Goal: Navigation & Orientation: Find specific page/section

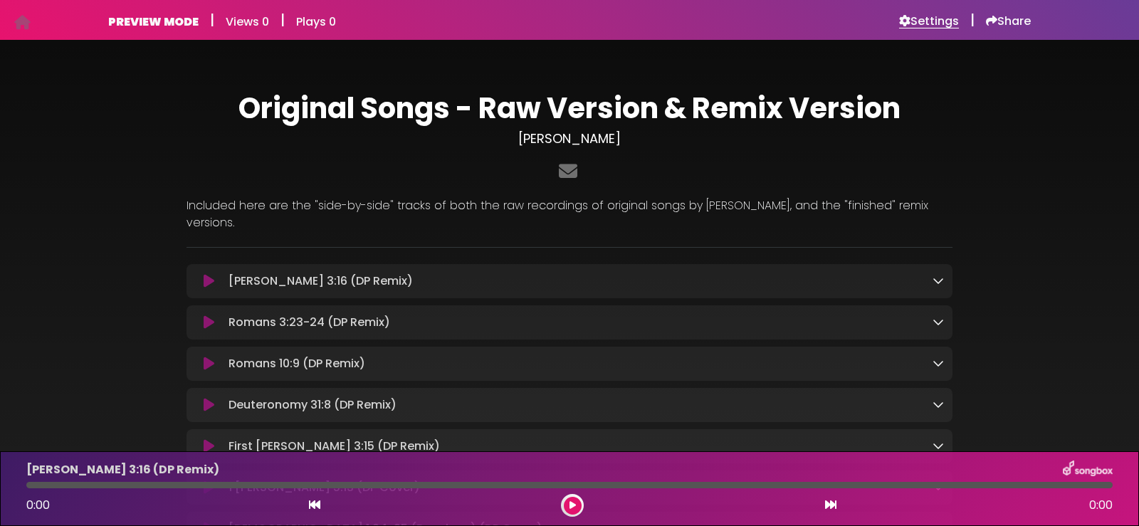
click at [930, 19] on h6 "Settings" at bounding box center [929, 21] width 60 height 14
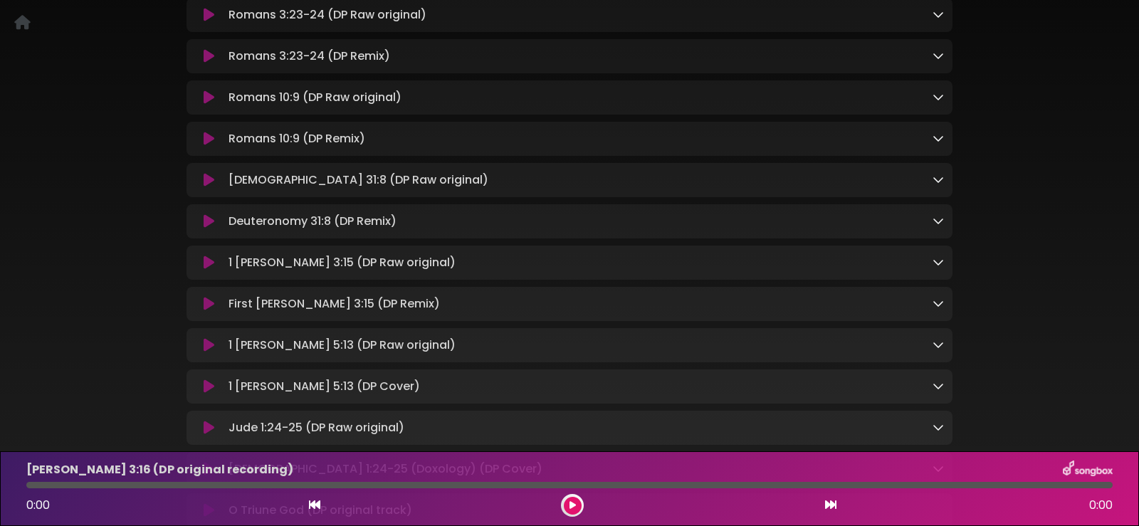
scroll to position [550, 0]
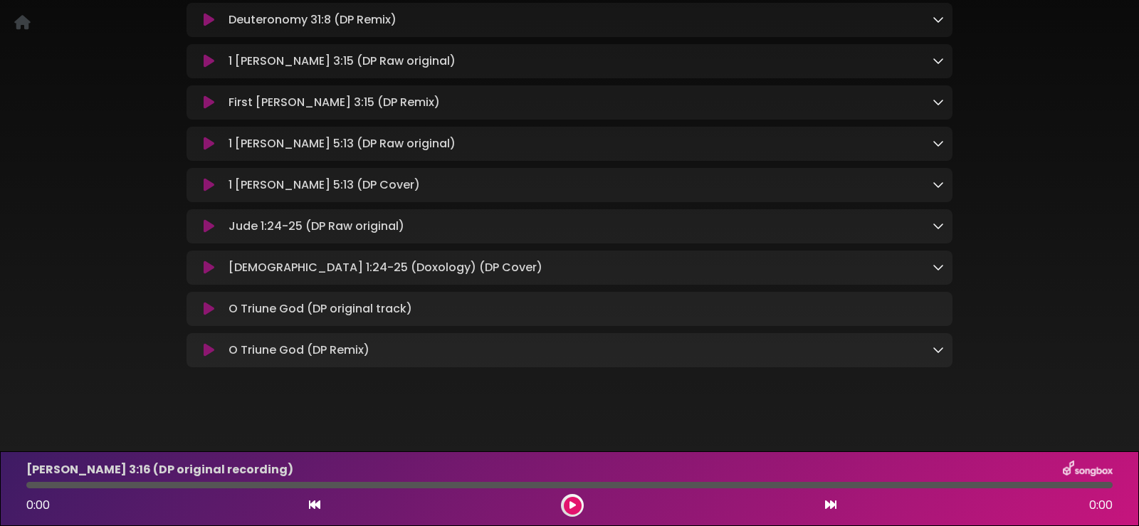
click at [937, 261] on icon at bounding box center [938, 266] width 11 height 11
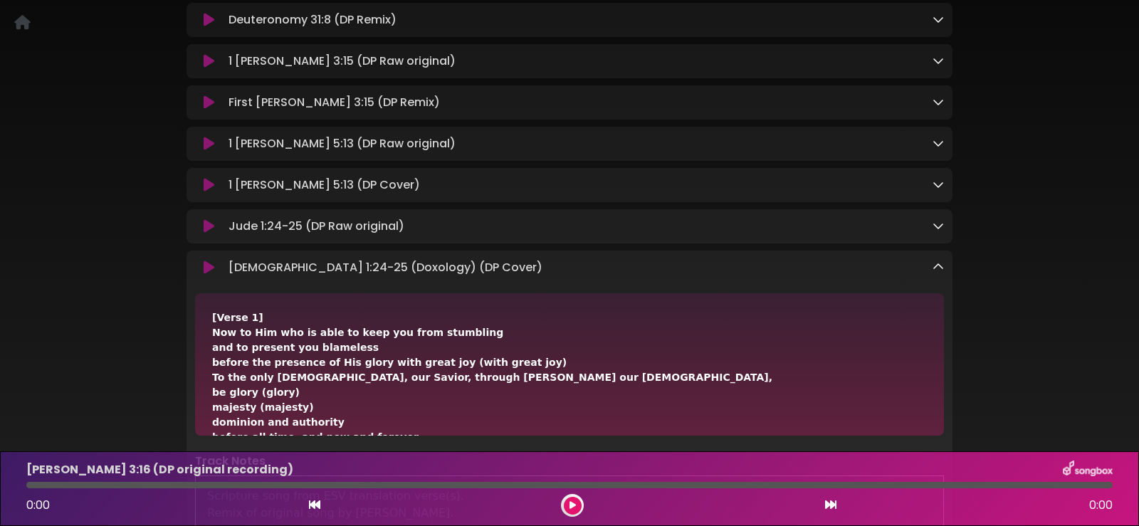
click at [937, 261] on icon at bounding box center [938, 266] width 11 height 11
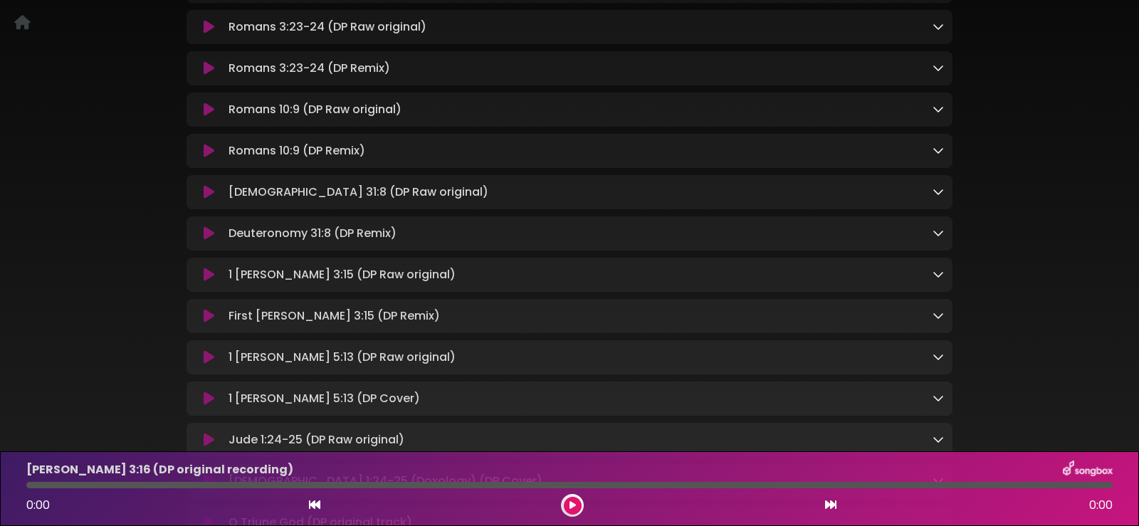
scroll to position [52, 0]
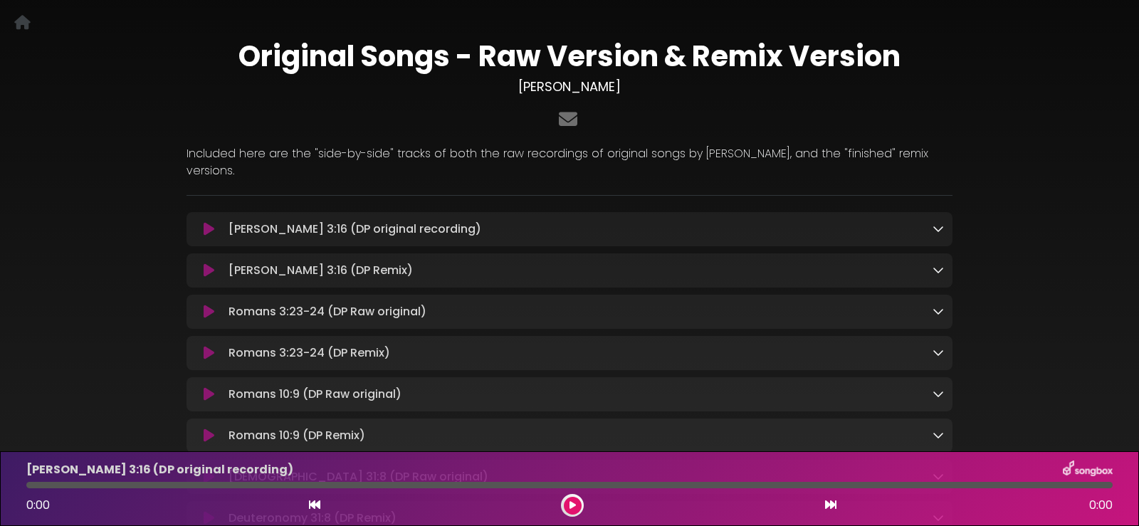
click at [935, 223] on icon at bounding box center [938, 228] width 11 height 11
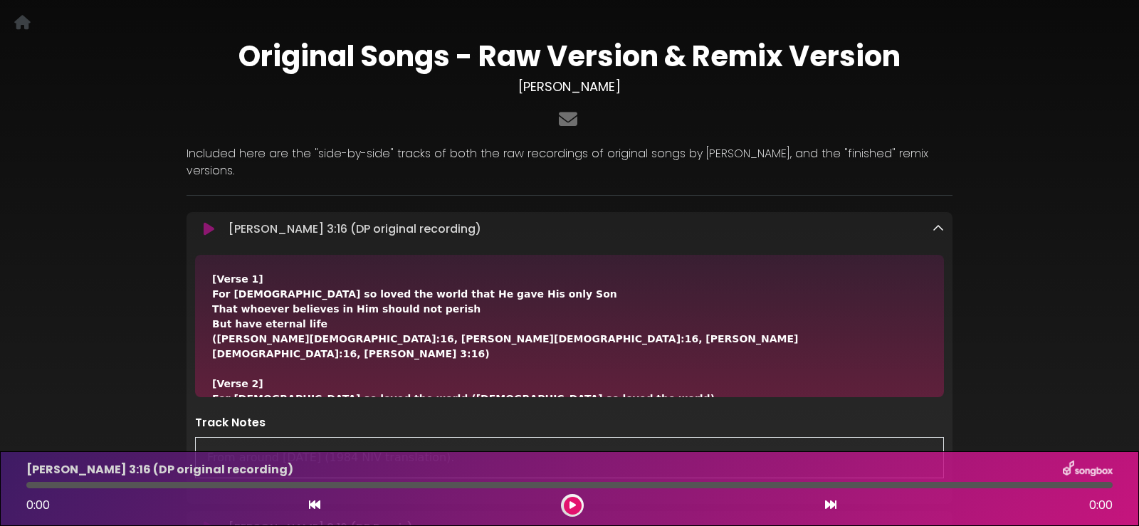
click at [939, 223] on icon at bounding box center [938, 228] width 11 height 11
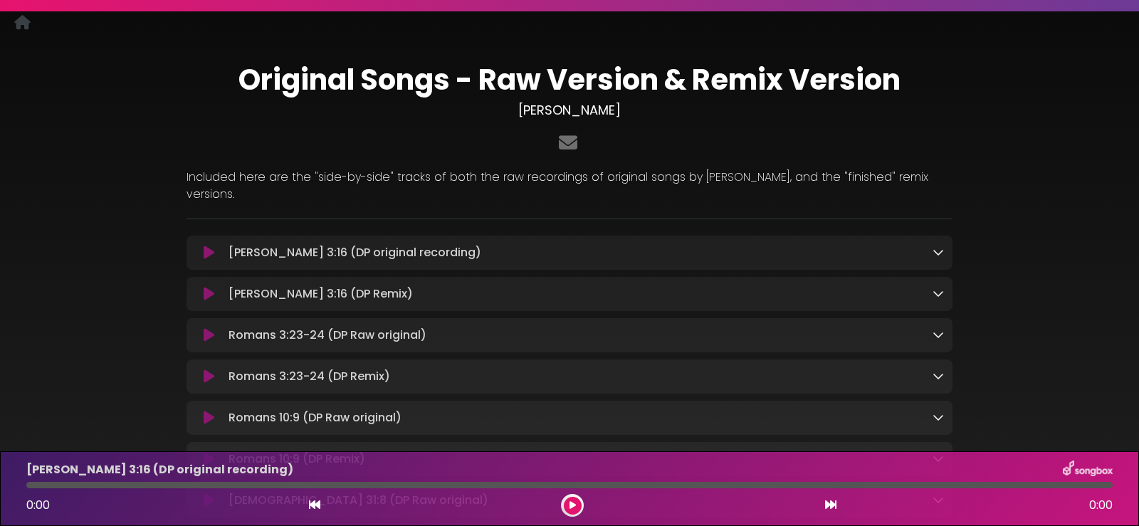
scroll to position [0, 0]
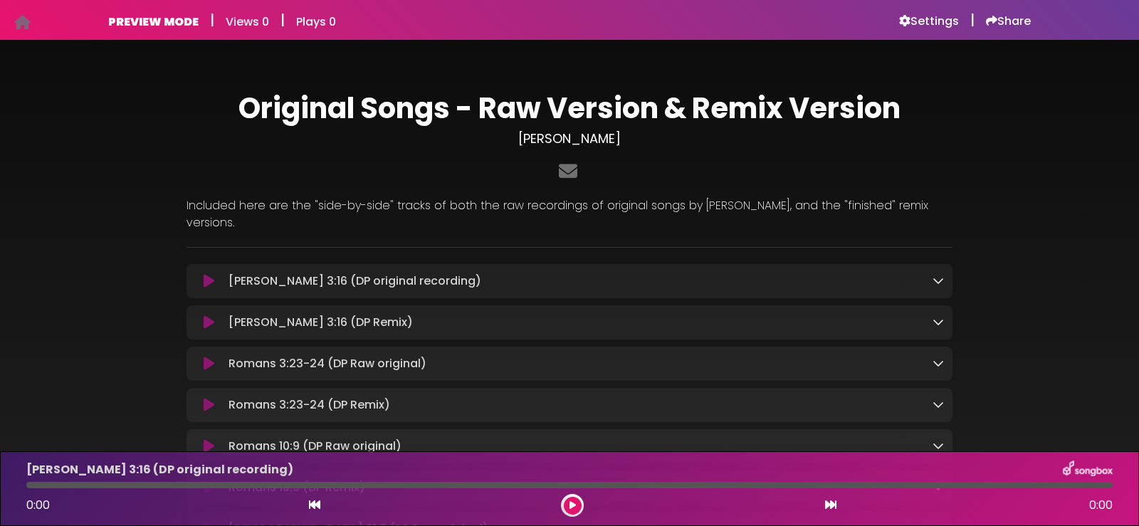
click at [25, 22] on icon at bounding box center [22, 22] width 16 height 1
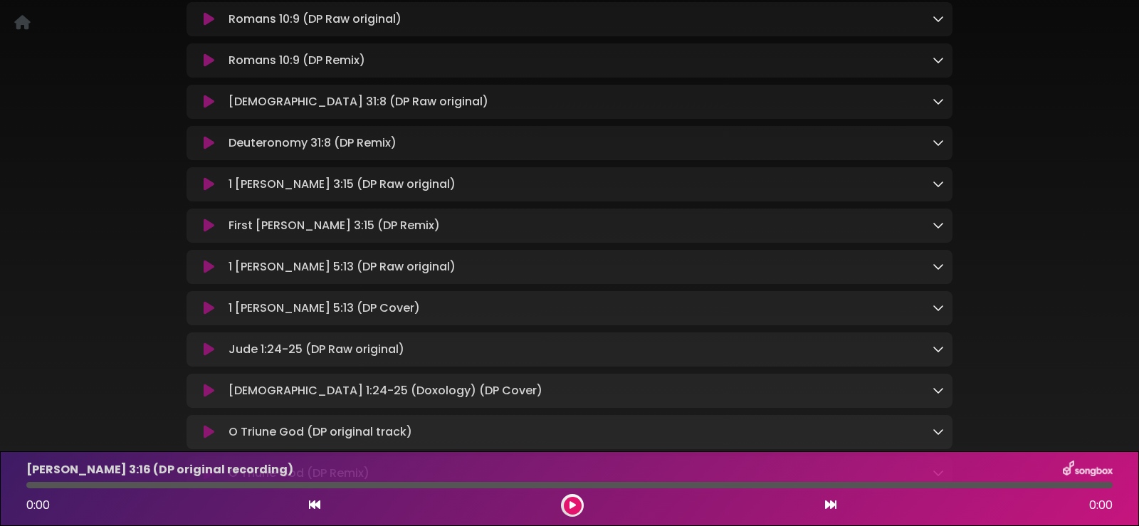
scroll to position [498, 0]
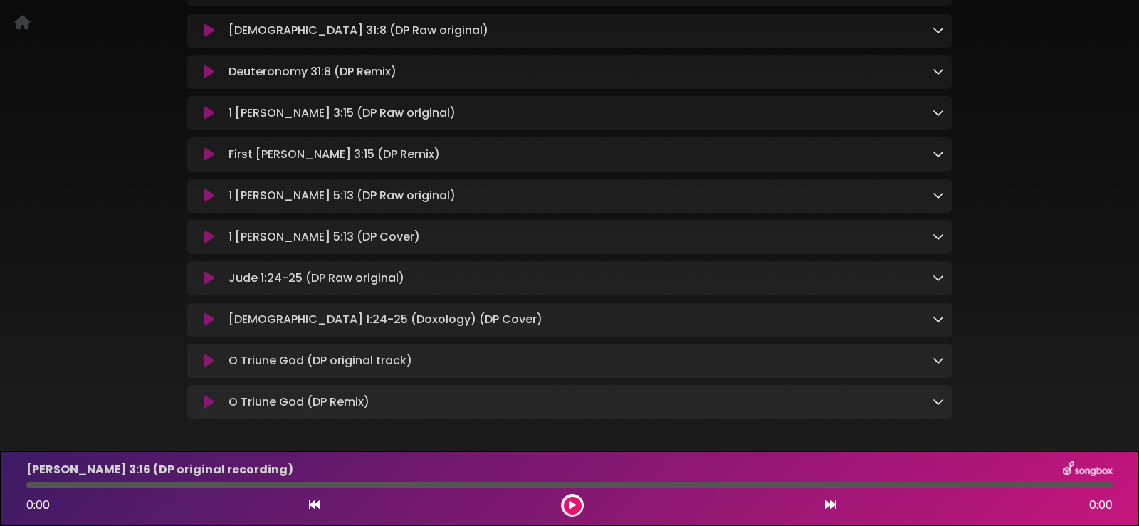
click at [935, 355] on icon at bounding box center [938, 360] width 11 height 11
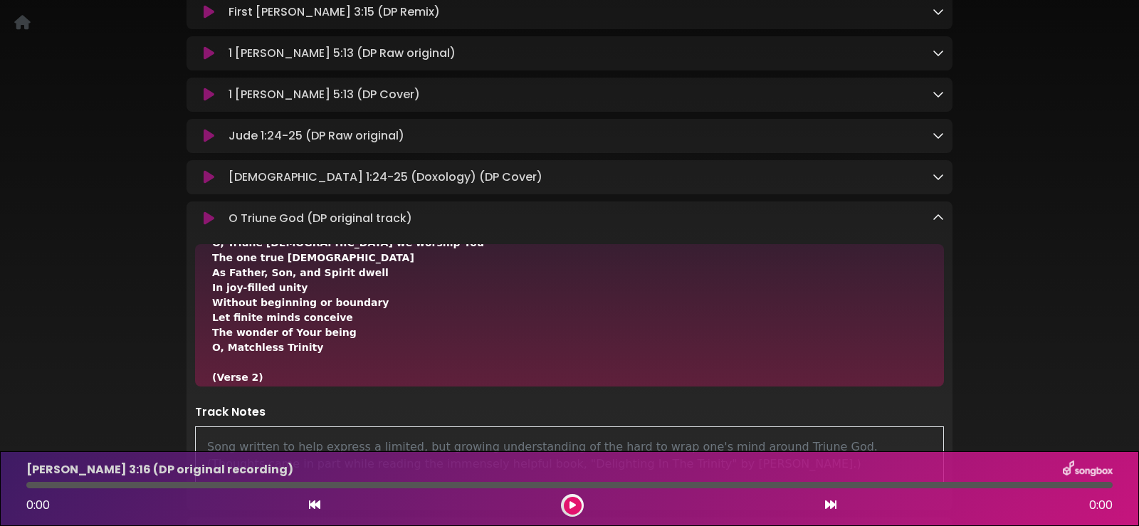
scroll to position [0, 0]
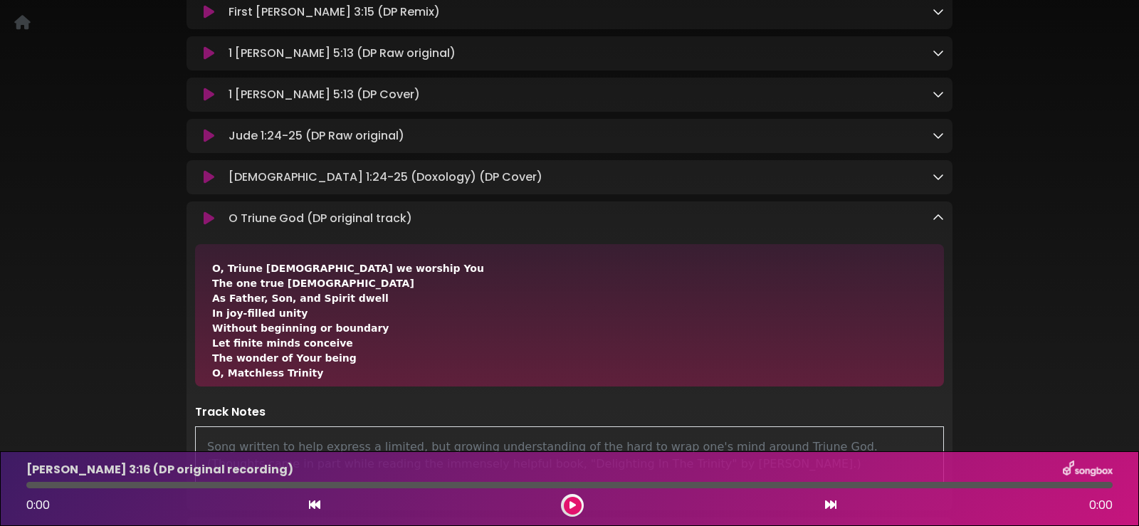
click at [935, 212] on icon at bounding box center [938, 217] width 11 height 11
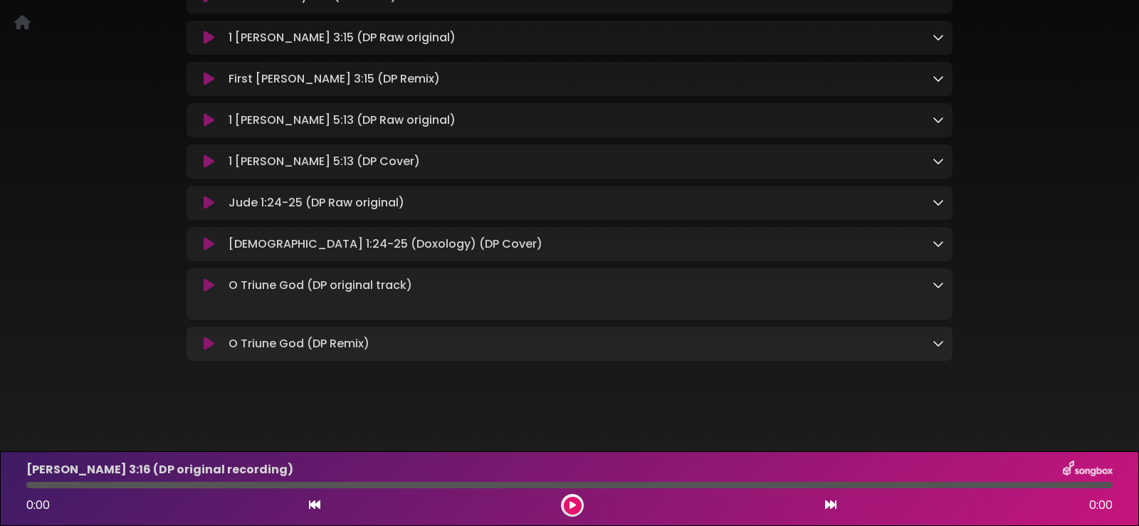
scroll to position [551, 0]
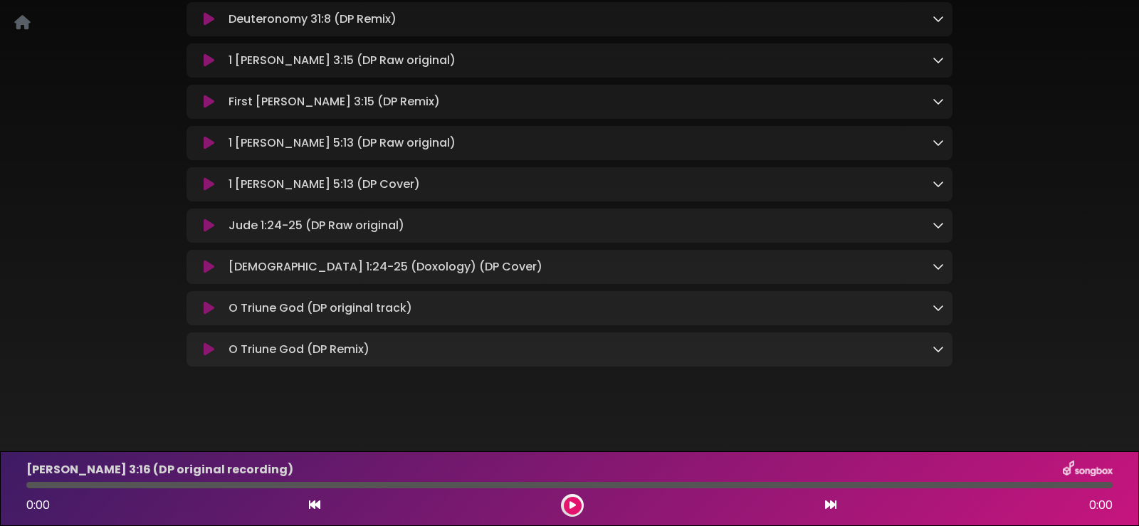
click at [28, 22] on icon at bounding box center [22, 22] width 16 height 1
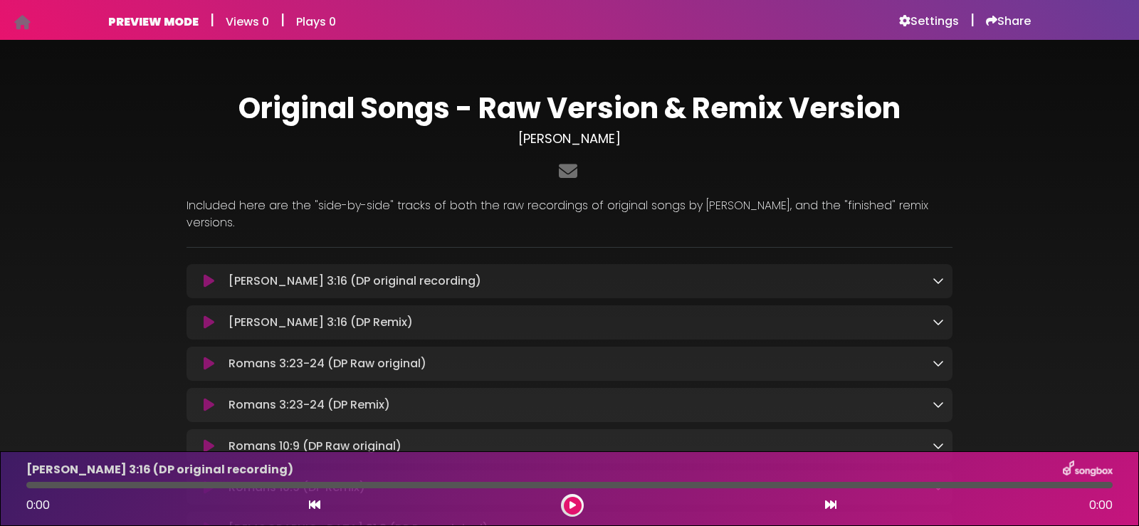
click at [26, 22] on icon at bounding box center [22, 22] width 16 height 1
